Goal: Task Accomplishment & Management: Manage account settings

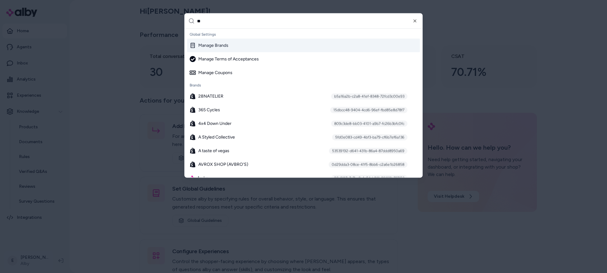
type input "***"
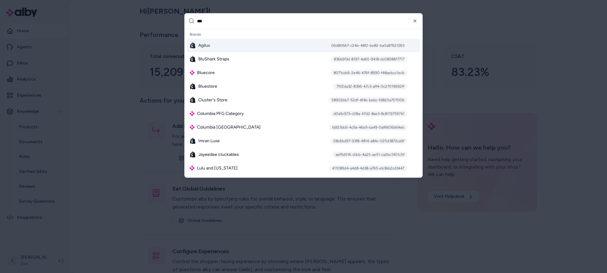
type input "****"
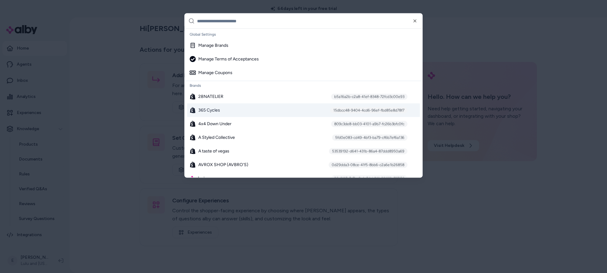
click at [227, 113] on div "365 Cycles 15dbcc48-9404-4cd6-96ef-fbd85e8d78f7" at bounding box center [303, 111] width 233 height 14
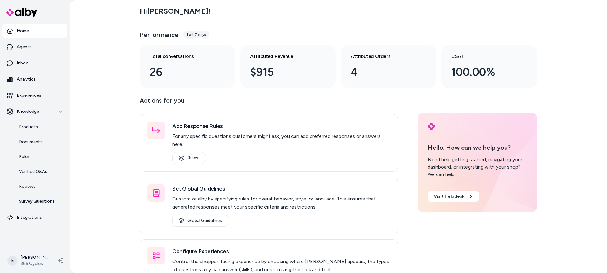
click at [25, 260] on html "Home Agents Inbox Analytics Experiences Knowledge Products Documents Rules Veri…" at bounding box center [303, 136] width 607 height 273
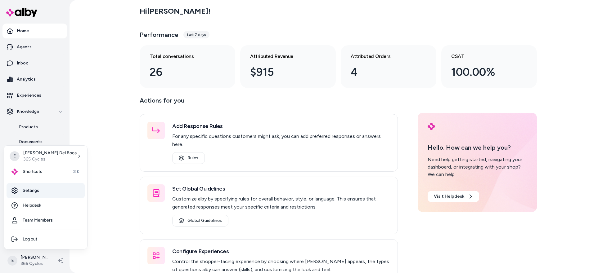
click at [38, 191] on link "Settings" at bounding box center [46, 190] width 78 height 15
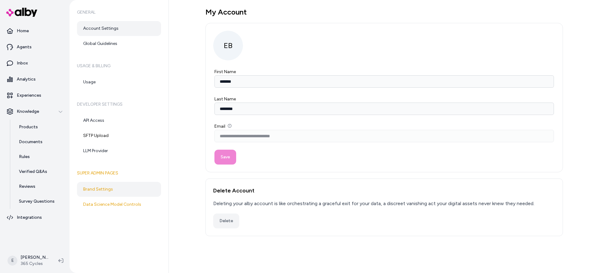
click at [109, 187] on link "Brand Settings" at bounding box center [119, 189] width 84 height 15
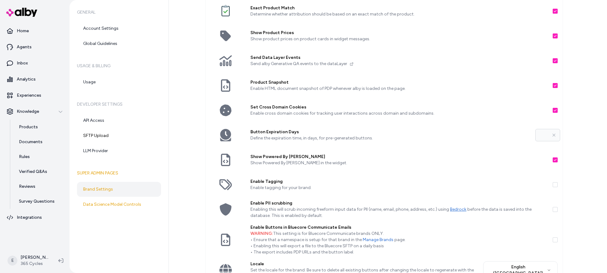
scroll to position [79, 0]
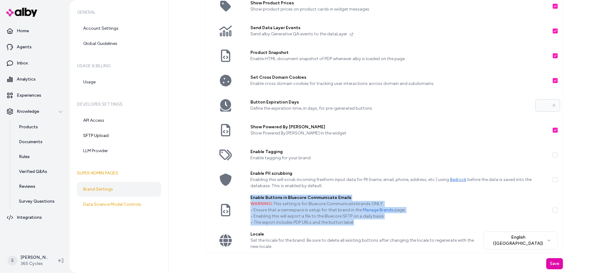
drag, startPoint x: 361, startPoint y: 223, endPoint x: 246, endPoint y: 198, distance: 116.8
click at [246, 198] on div "Enable Buttons in Bluecore Communicate Emails WARNING: This setting is for Blue…" at bounding box center [399, 210] width 307 height 36
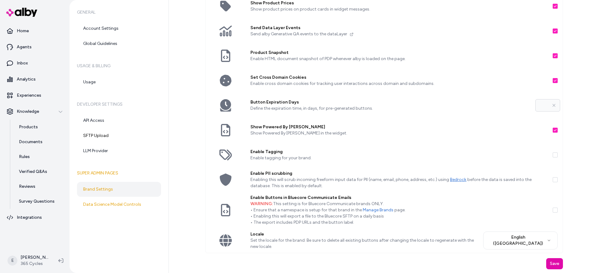
click at [294, 243] on p "Set the locale for the brand. Be sure to delete all existing buttons after chan…" at bounding box center [364, 244] width 228 height 12
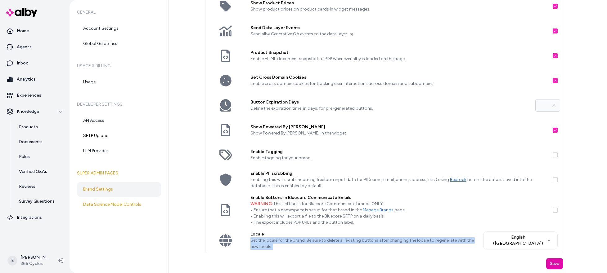
click at [294, 243] on p "Set the locale for the brand. Be sure to delete all existing buttons after chan…" at bounding box center [364, 244] width 228 height 12
